Goal: Information Seeking & Learning: Learn about a topic

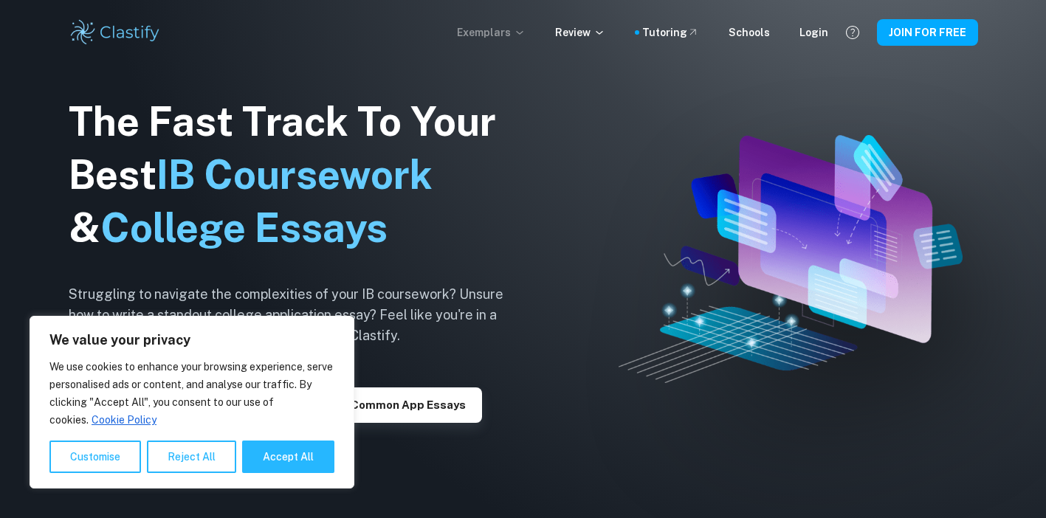
click at [521, 29] on p "Exemplars" at bounding box center [491, 32] width 69 height 16
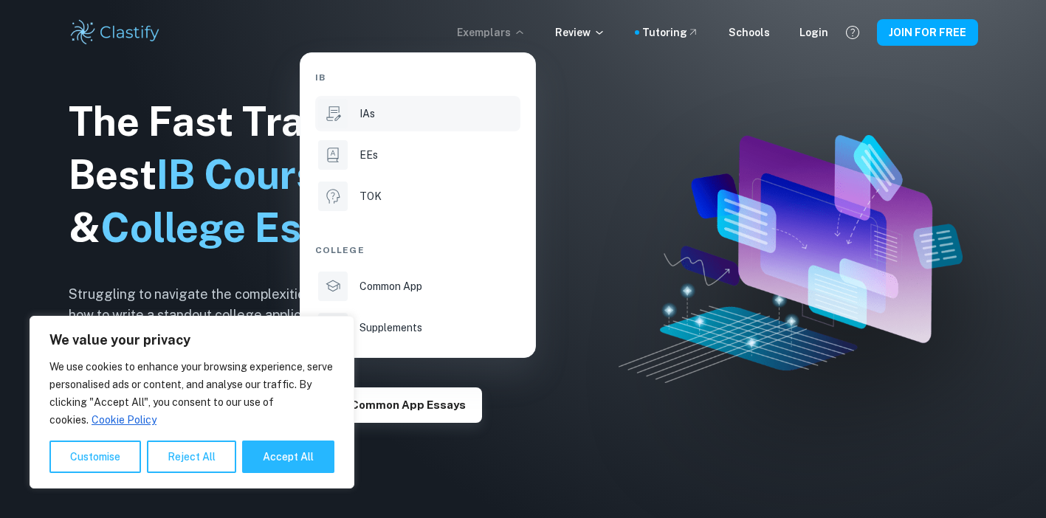
click at [431, 121] on div "IAs" at bounding box center [439, 114] width 158 height 16
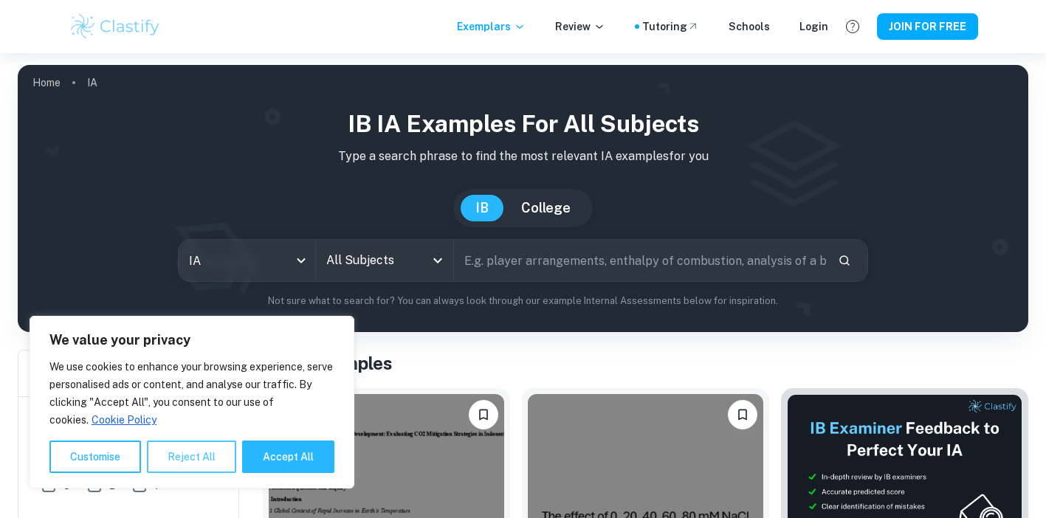
click at [203, 447] on button "Reject All" at bounding box center [191, 457] width 89 height 32
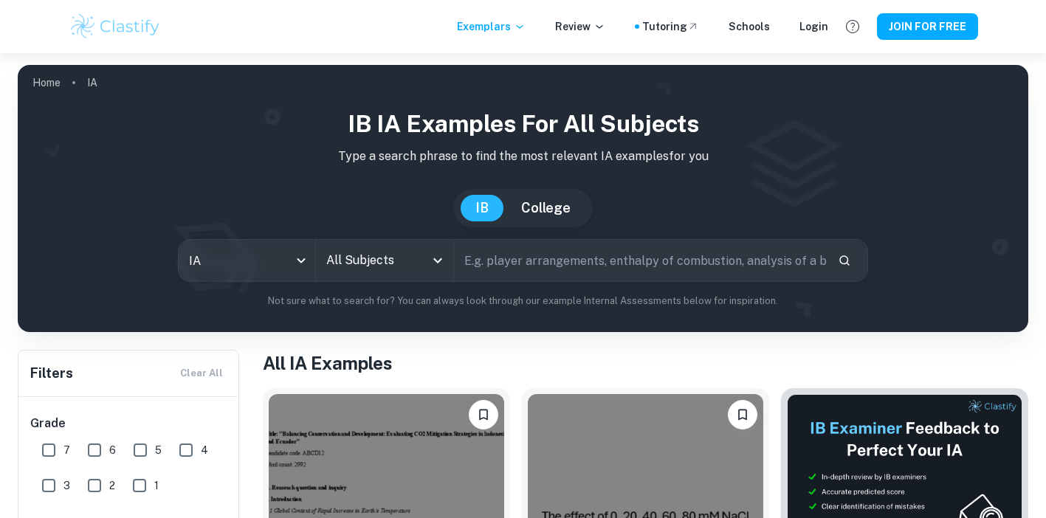
click at [494, 270] on input "text" at bounding box center [640, 260] width 372 height 41
type input "sports science"
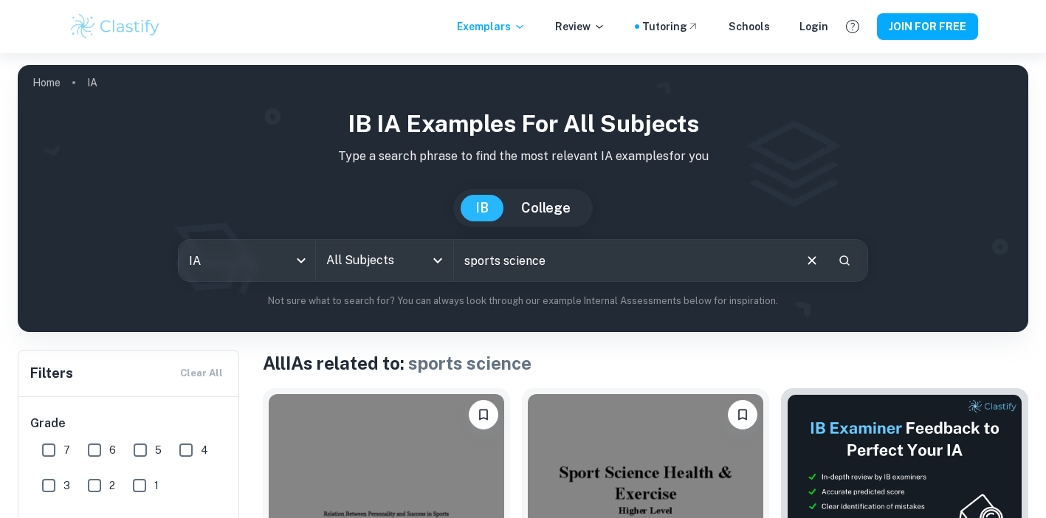
click at [599, 269] on input "sports science" at bounding box center [623, 260] width 338 height 41
click at [811, 264] on icon "Clear" at bounding box center [812, 261] width 16 height 16
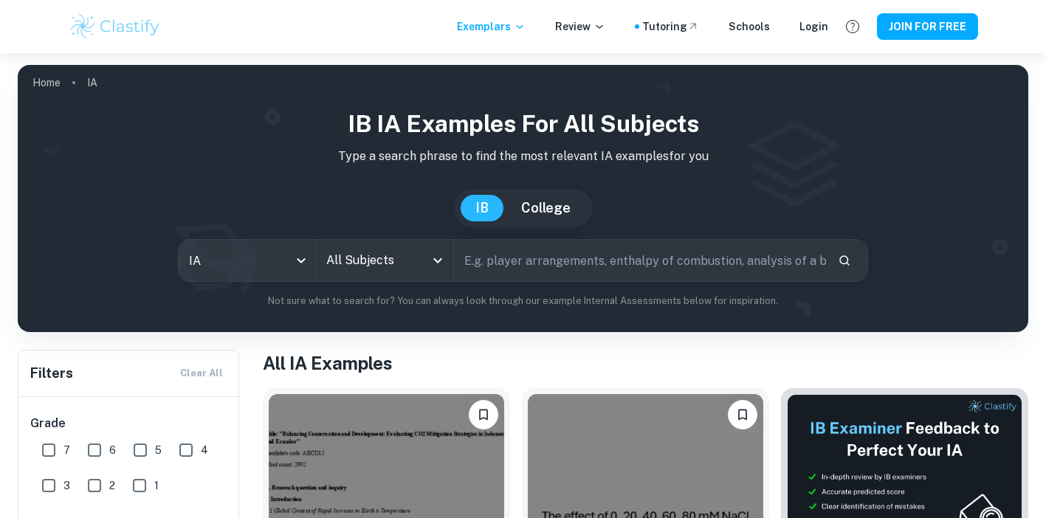
click at [409, 267] on input "All Subjects" at bounding box center [374, 261] width 102 height 28
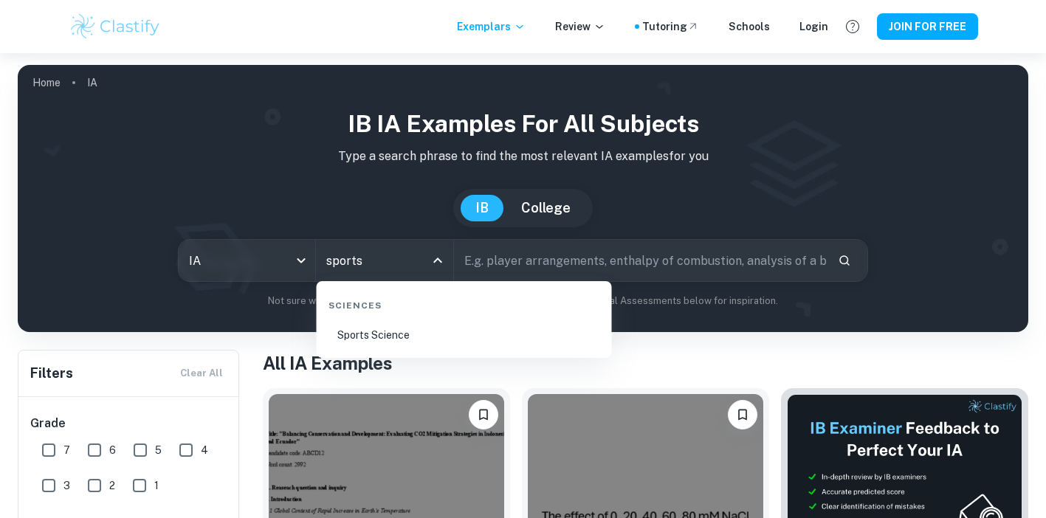
click at [410, 329] on li "Sports Science" at bounding box center [465, 335] width 284 height 34
type input "Sports Science"
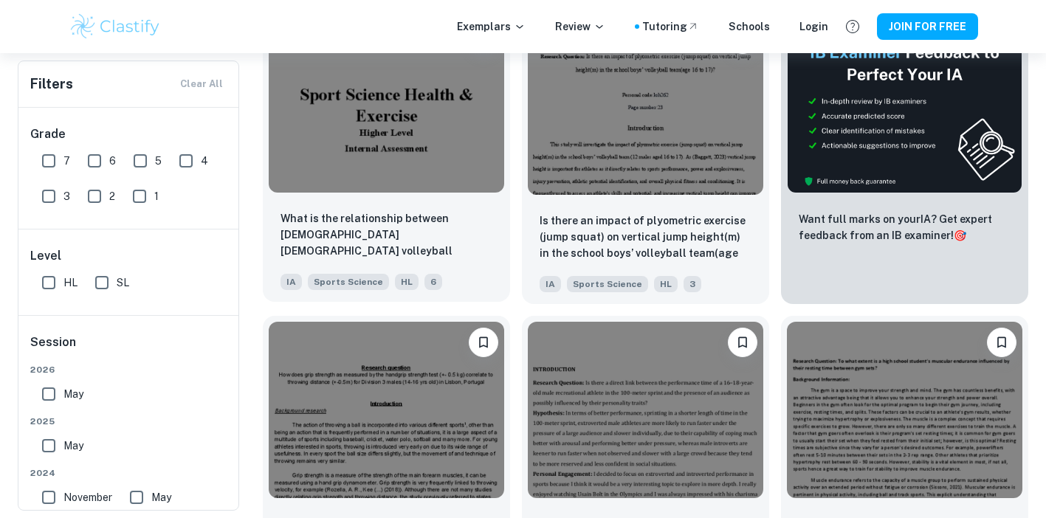
scroll to position [349, 0]
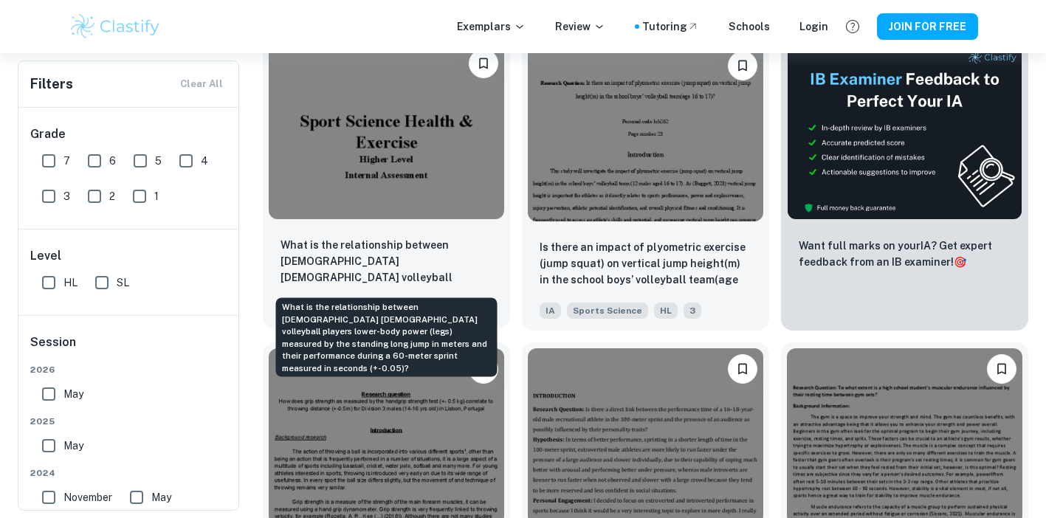
click at [420, 253] on p "What is the relationship between [DEMOGRAPHIC_DATA] [DEMOGRAPHIC_DATA] volleyba…" at bounding box center [387, 262] width 212 height 50
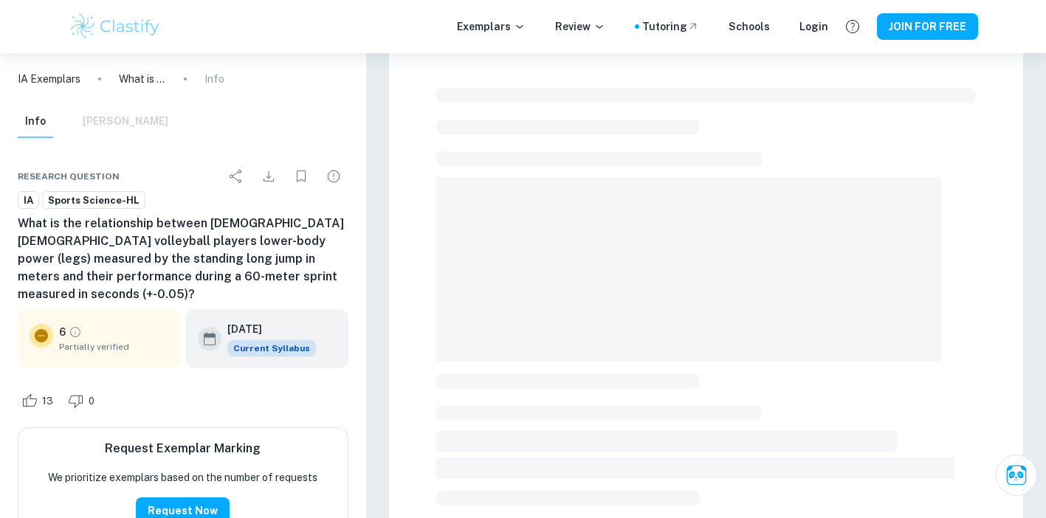
scroll to position [27, 0]
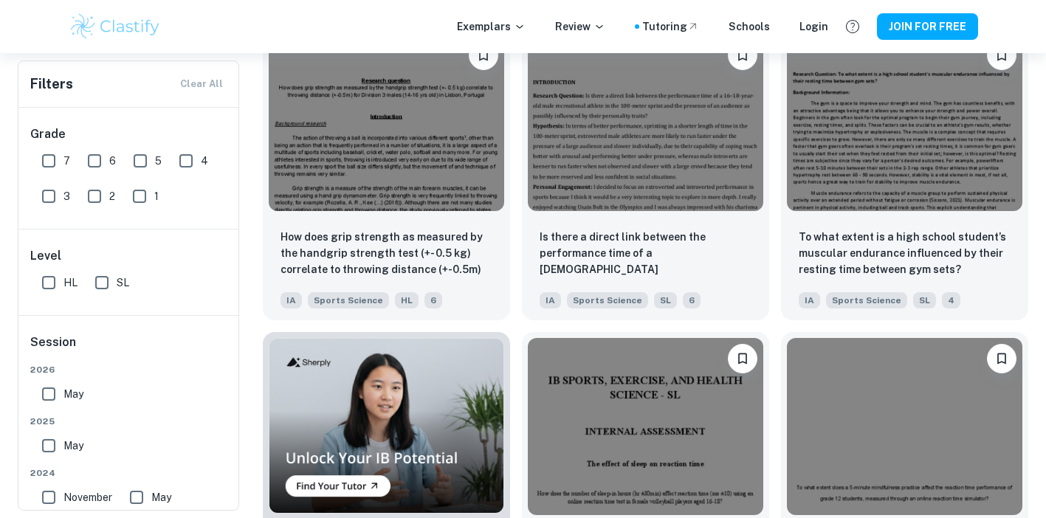
scroll to position [654, 0]
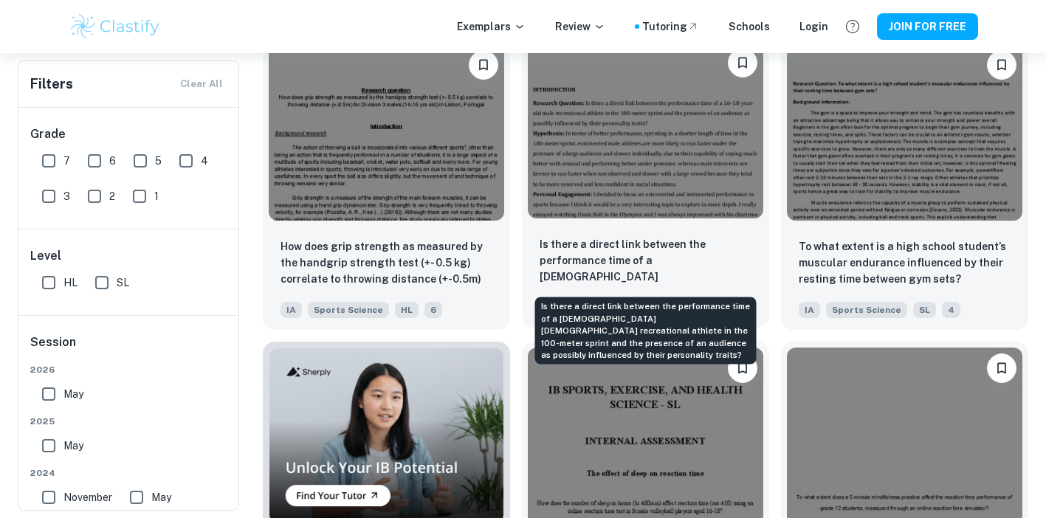
click at [634, 257] on p "Is there a direct link between the performance time of a [DEMOGRAPHIC_DATA] [DE…" at bounding box center [646, 261] width 212 height 50
